Goal: Task Accomplishment & Management: Complete application form

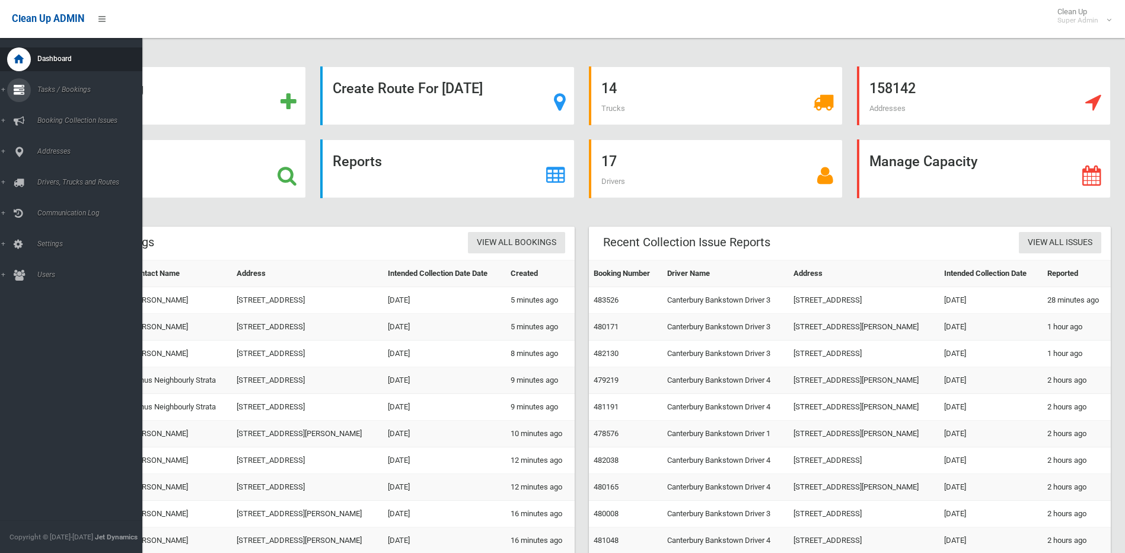
click at [5, 90] on link "Tasks / Bookings" at bounding box center [75, 90] width 151 height 24
click at [58, 178] on span "Search" at bounding box center [87, 177] width 107 height 8
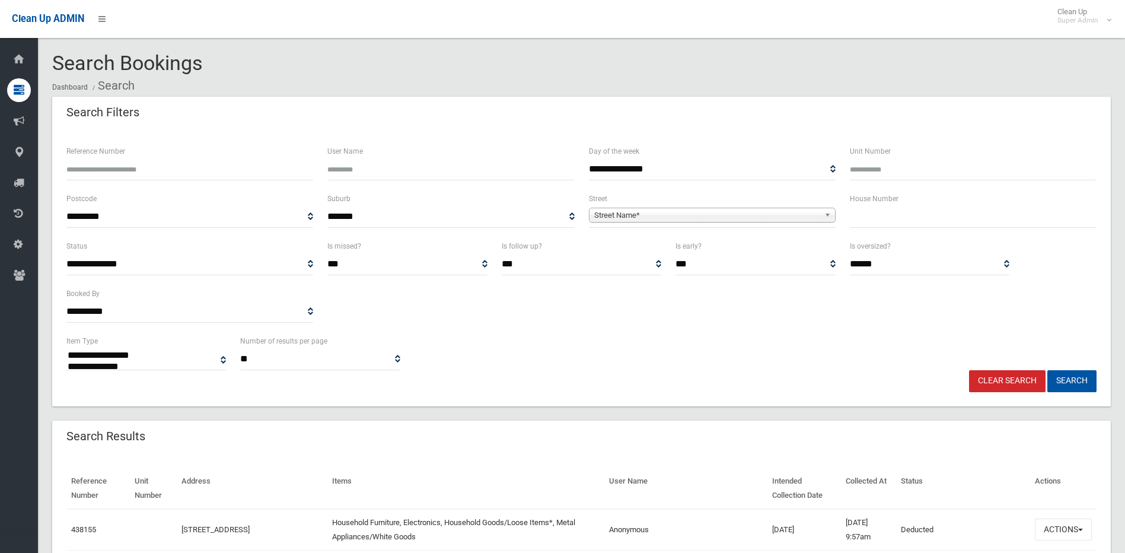
select select
click at [893, 218] on input "text" at bounding box center [973, 217] width 247 height 22
type input "**"
click at [609, 219] on span "Street Name*" at bounding box center [706, 215] width 225 height 14
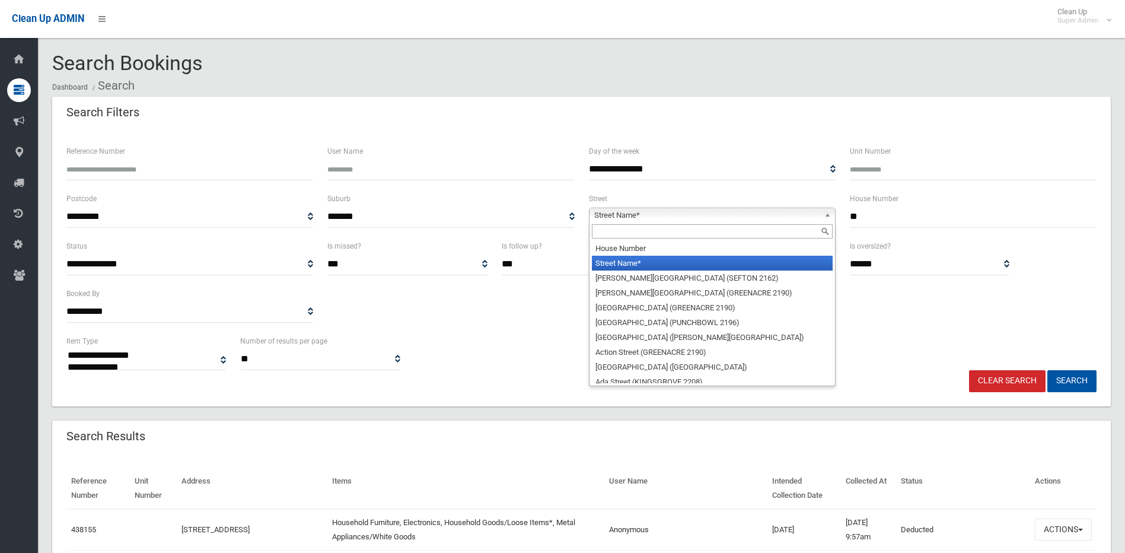
click at [602, 232] on input "text" at bounding box center [712, 231] width 241 height 14
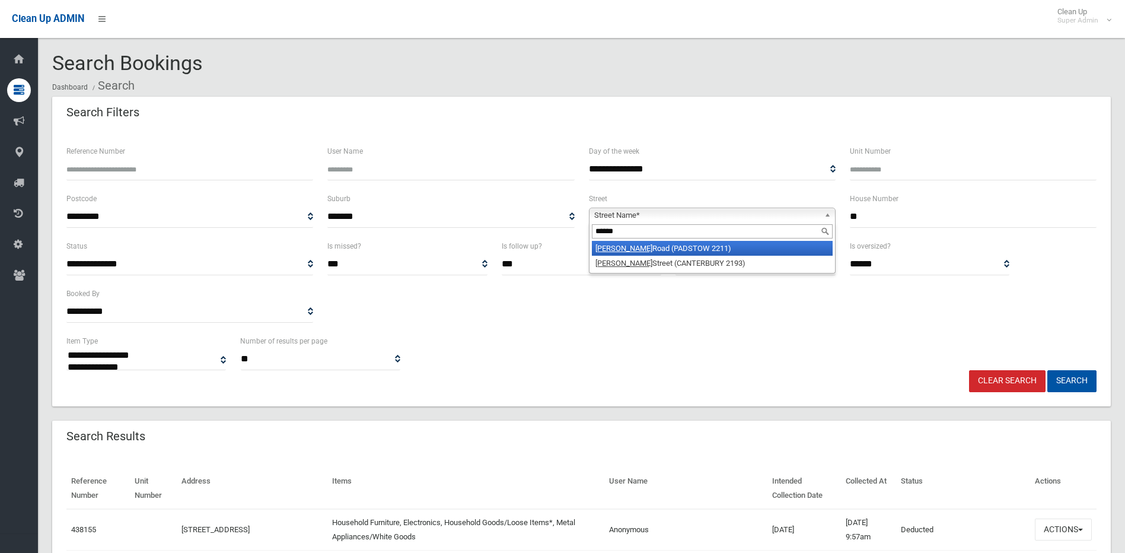
type input "******"
click at [626, 249] on li "Howard Road (PADSTOW 2211)" at bounding box center [712, 248] width 241 height 15
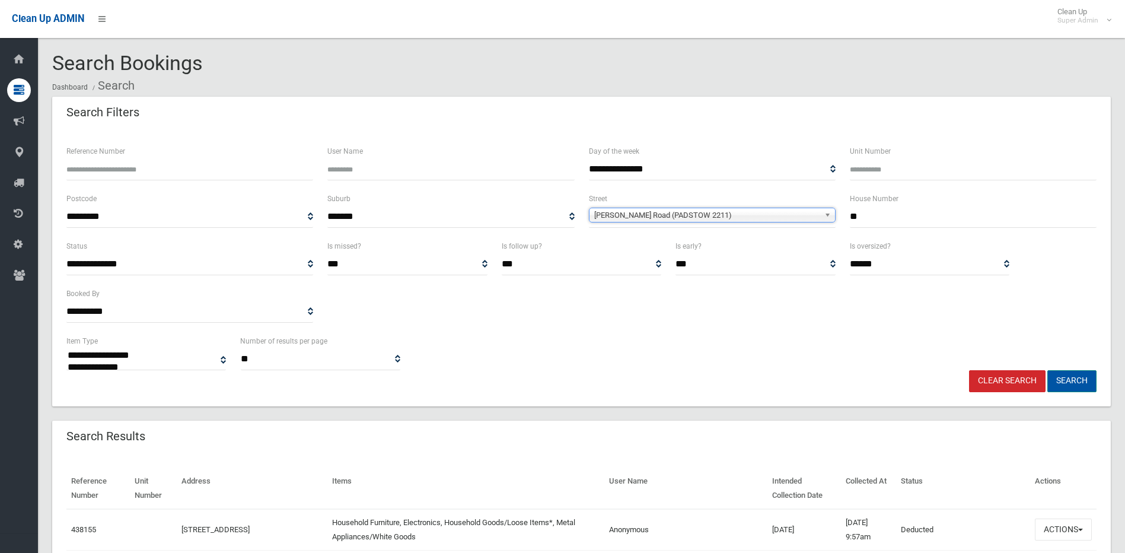
click at [1062, 380] on button "Search" at bounding box center [1071, 381] width 49 height 22
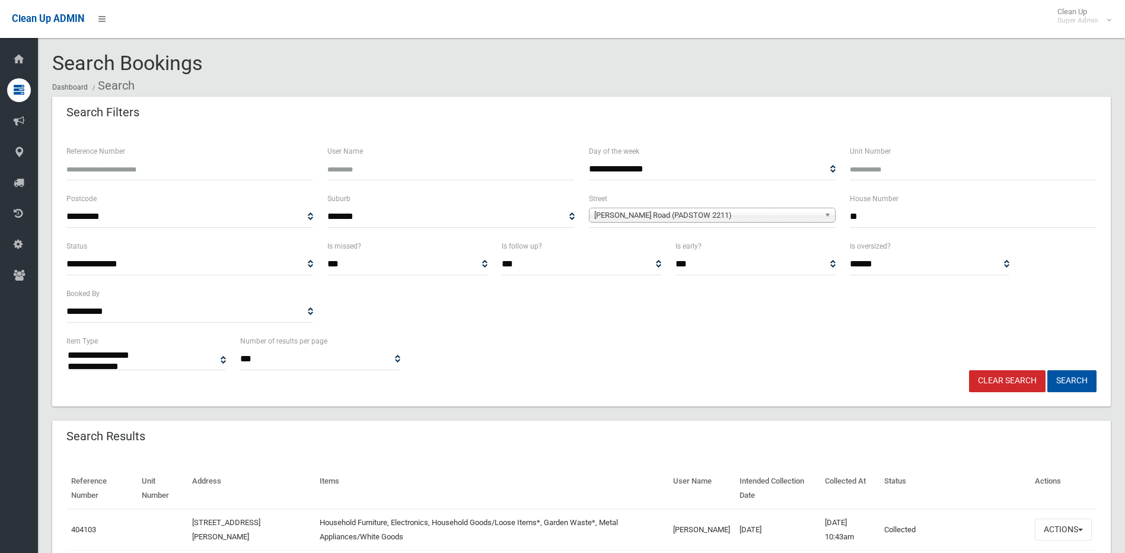
select select
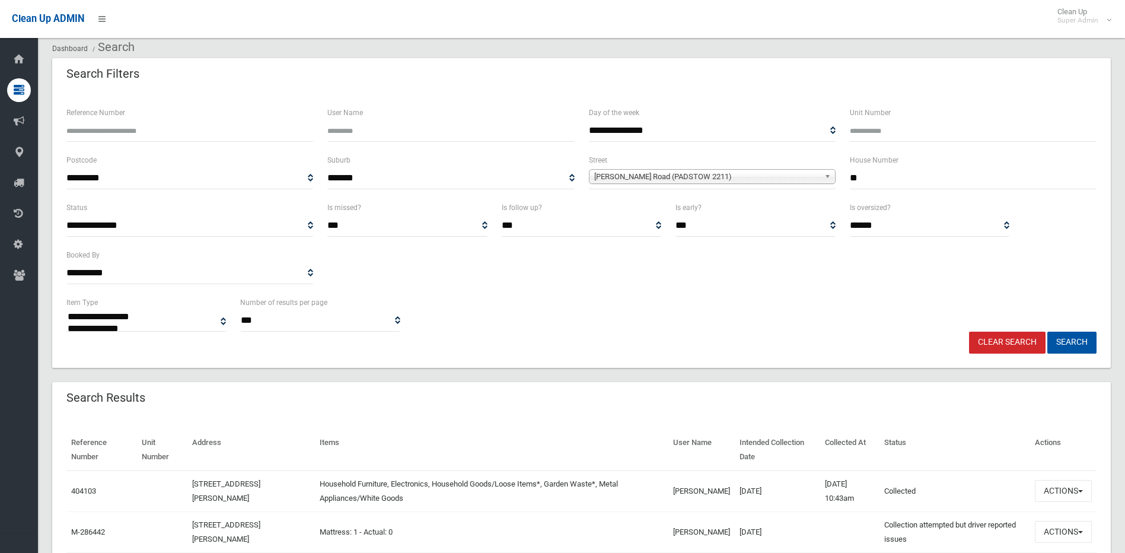
scroll to position [59, 0]
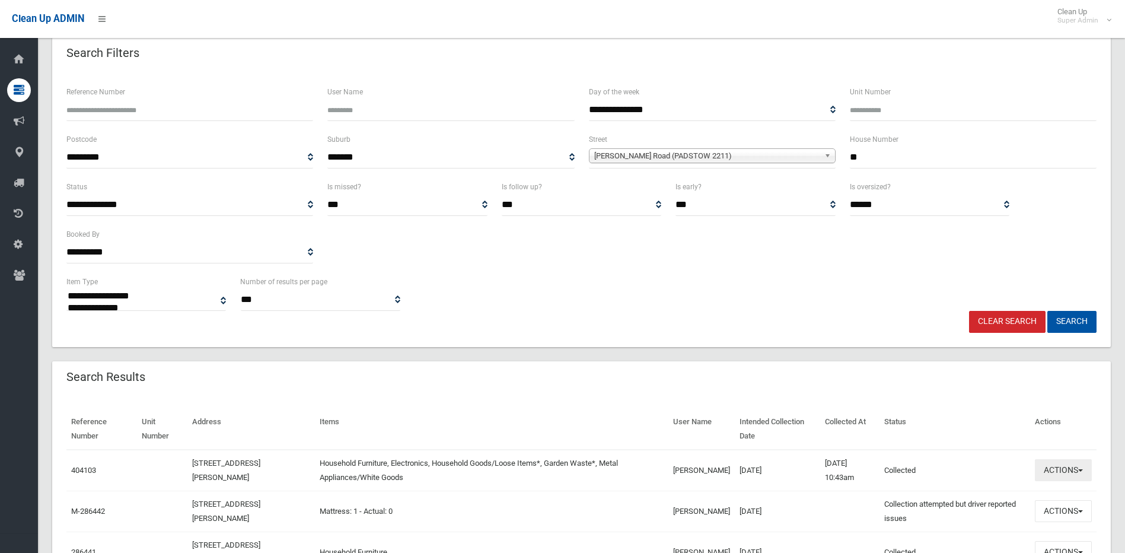
click at [1083, 467] on button "Actions" at bounding box center [1063, 470] width 57 height 22
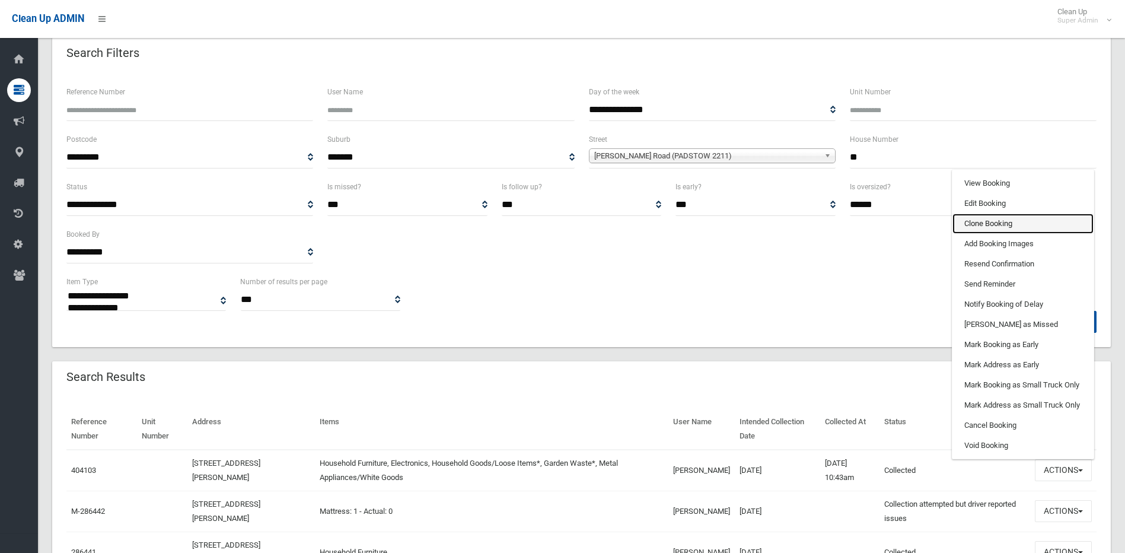
click at [990, 222] on link "Clone Booking" at bounding box center [1022, 223] width 141 height 20
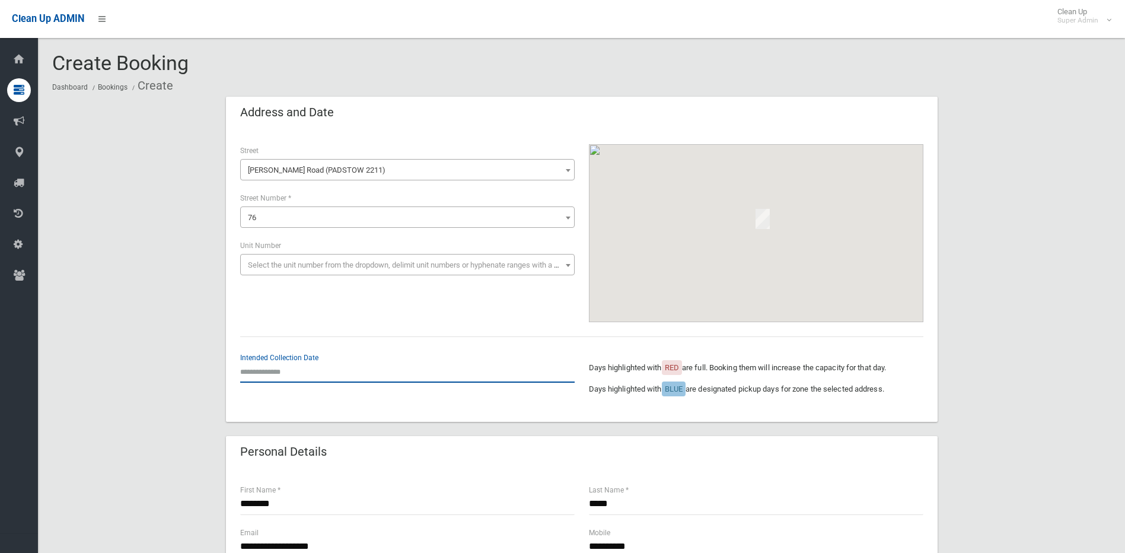
click at [317, 367] on input "text" at bounding box center [407, 371] width 334 height 22
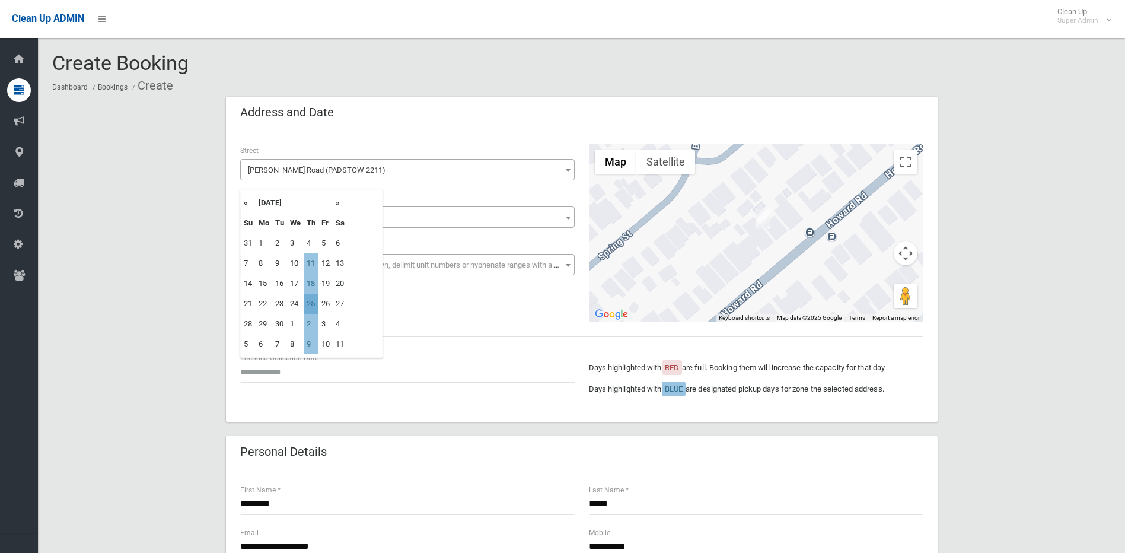
click at [310, 303] on td "25" at bounding box center [311, 303] width 15 height 20
type input "**********"
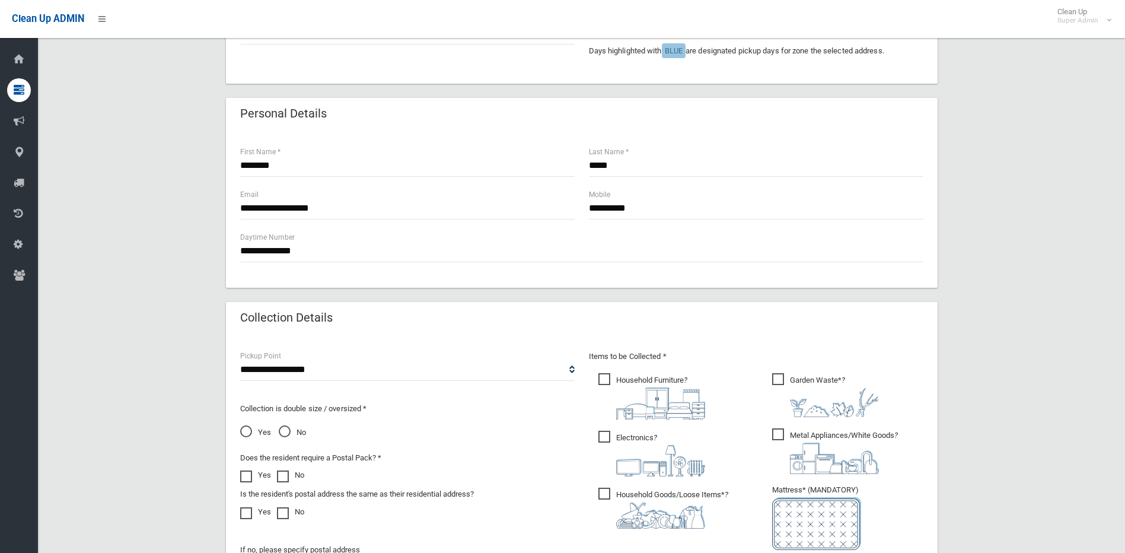
scroll to position [356, 0]
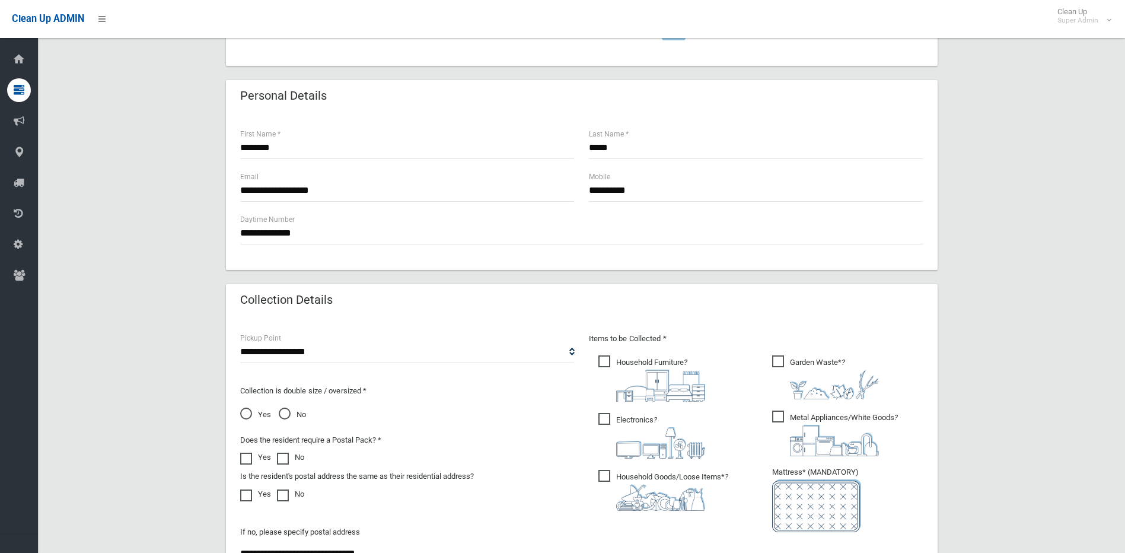
click at [602, 417] on span "Electronics ?" at bounding box center [651, 436] width 107 height 46
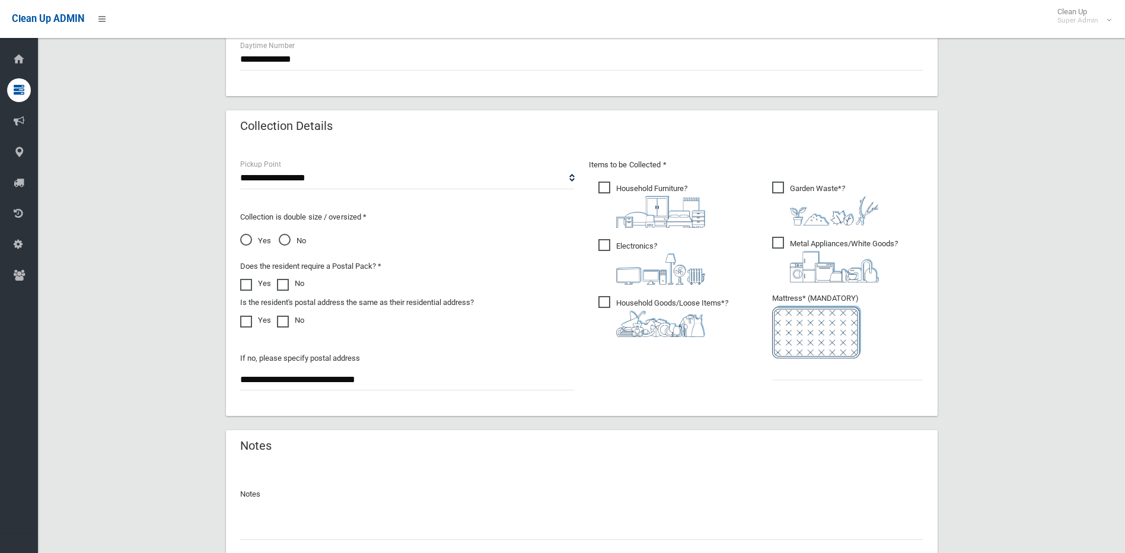
scroll to position [534, 0]
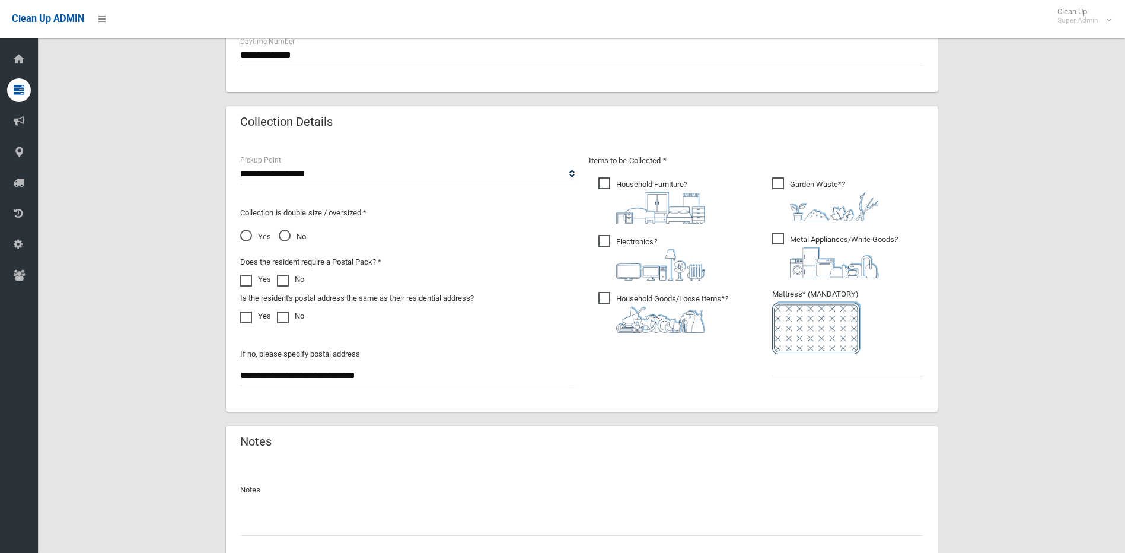
click at [804, 376] on ul "Garden Waste* ?" at bounding box center [842, 280] width 161 height 210
click at [791, 366] on input "text" at bounding box center [847, 365] width 151 height 22
type input "*"
click at [780, 236] on span "Metal Appliances/White Goods ?" at bounding box center [835, 255] width 126 height 46
click at [778, 190] on span "Garden Waste* ?" at bounding box center [825, 199] width 107 height 44
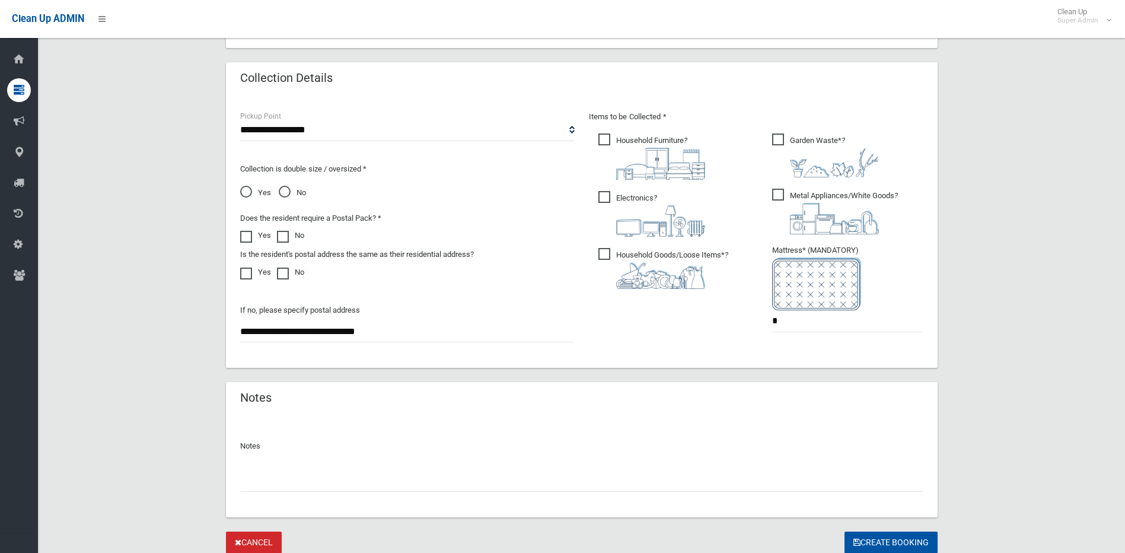
scroll to position [621, 0]
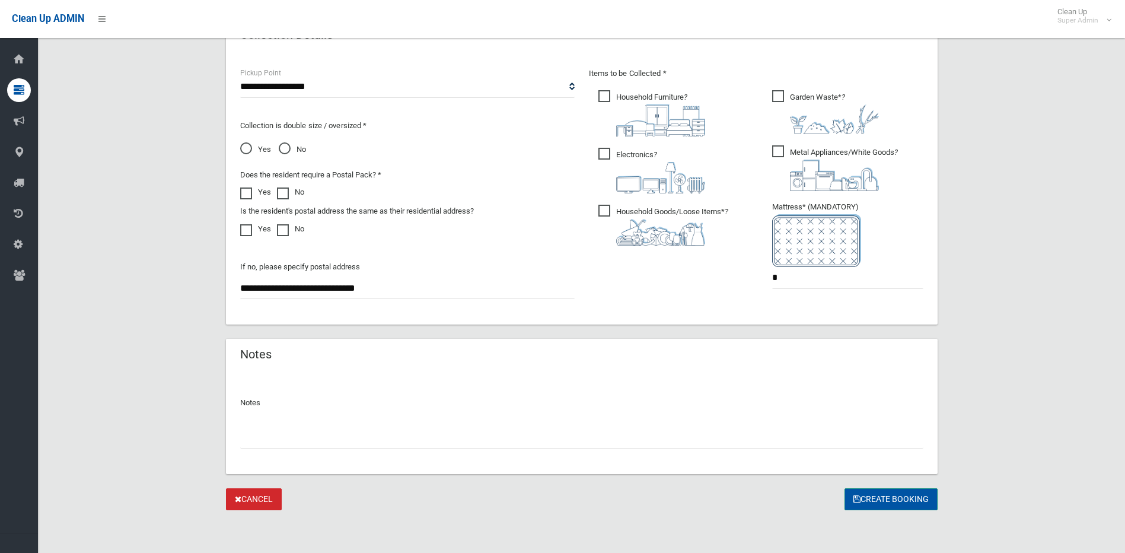
click at [902, 499] on button "Create Booking" at bounding box center [890, 499] width 93 height 22
